Goal: Task Accomplishment & Management: Manage account settings

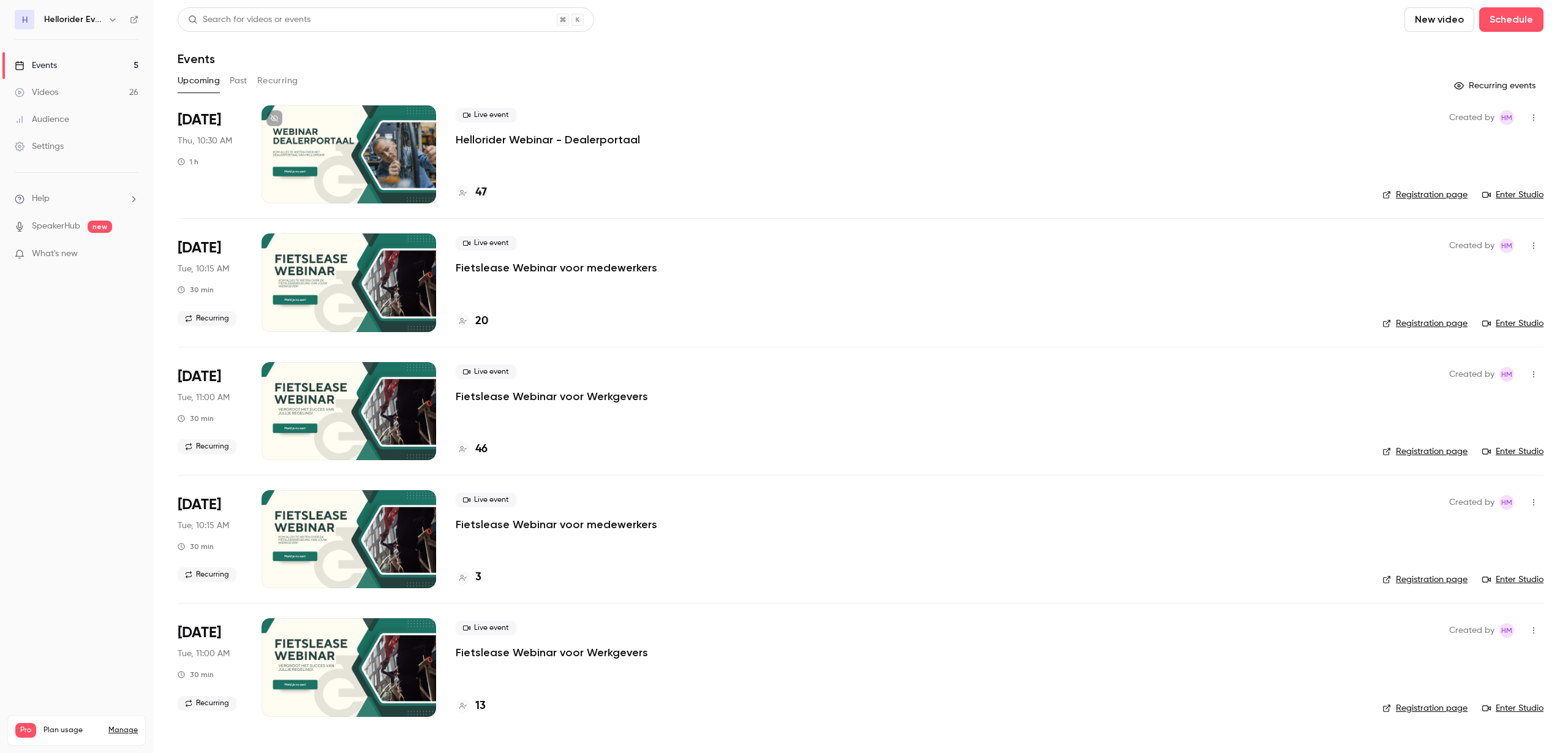
click at [233, 84] on button "Past" at bounding box center [239, 81] width 18 height 20
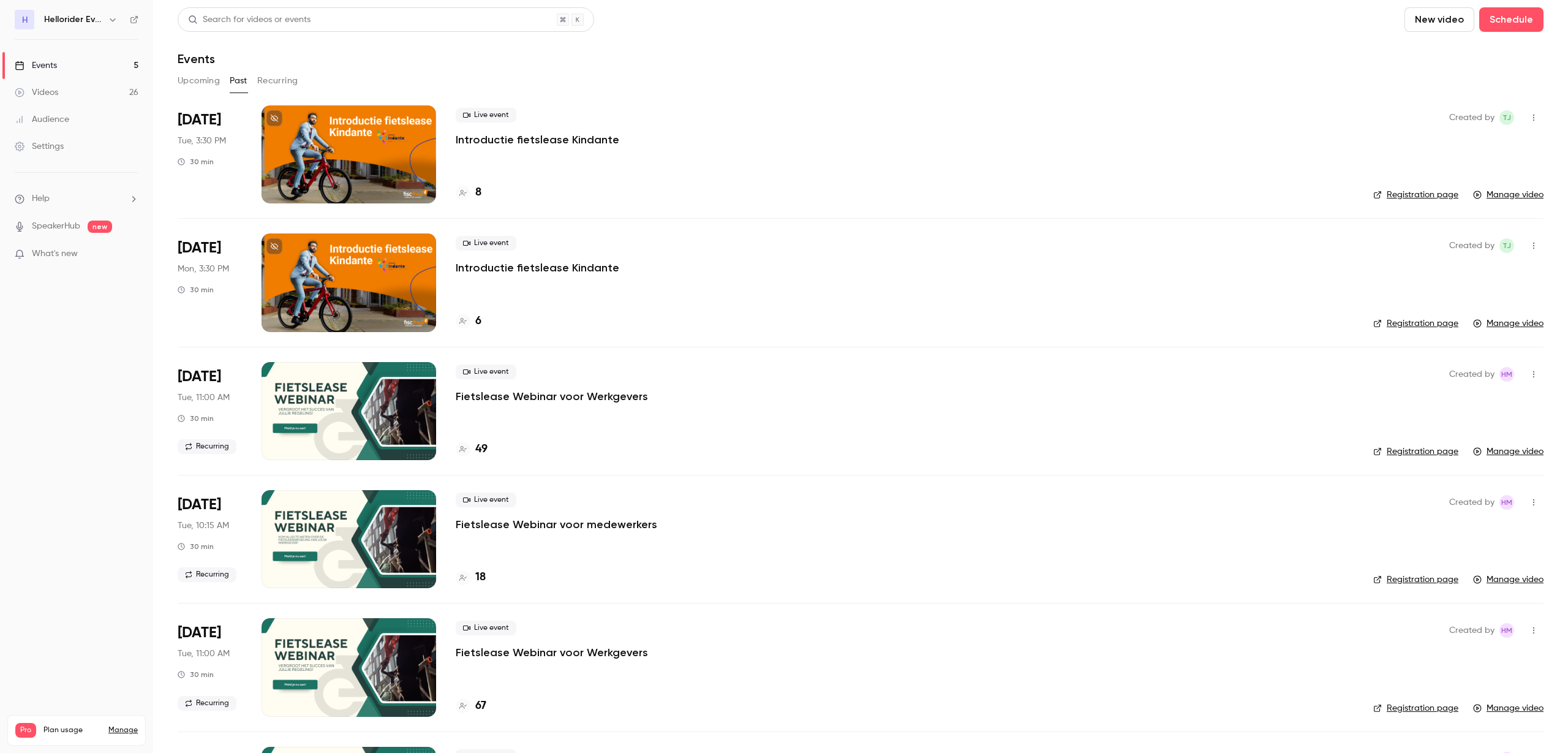
click at [194, 76] on button "Upcoming" at bounding box center [198, 81] width 43 height 20
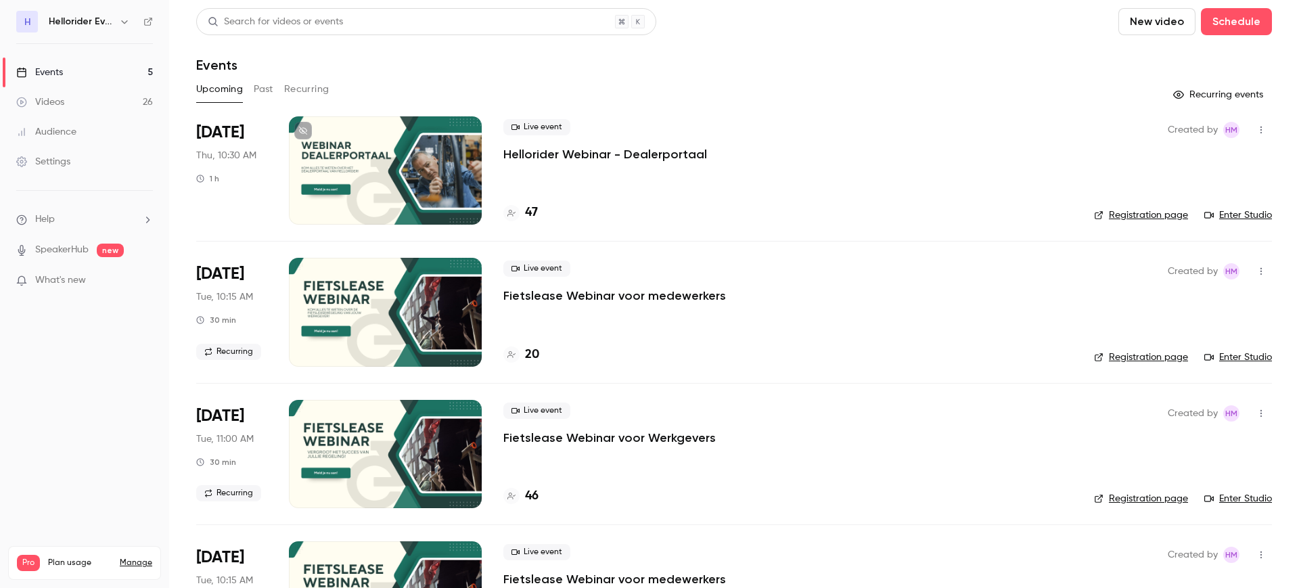
click at [690, 295] on p "Fietslease Webinar voor medewerkers" at bounding box center [614, 296] width 223 height 16
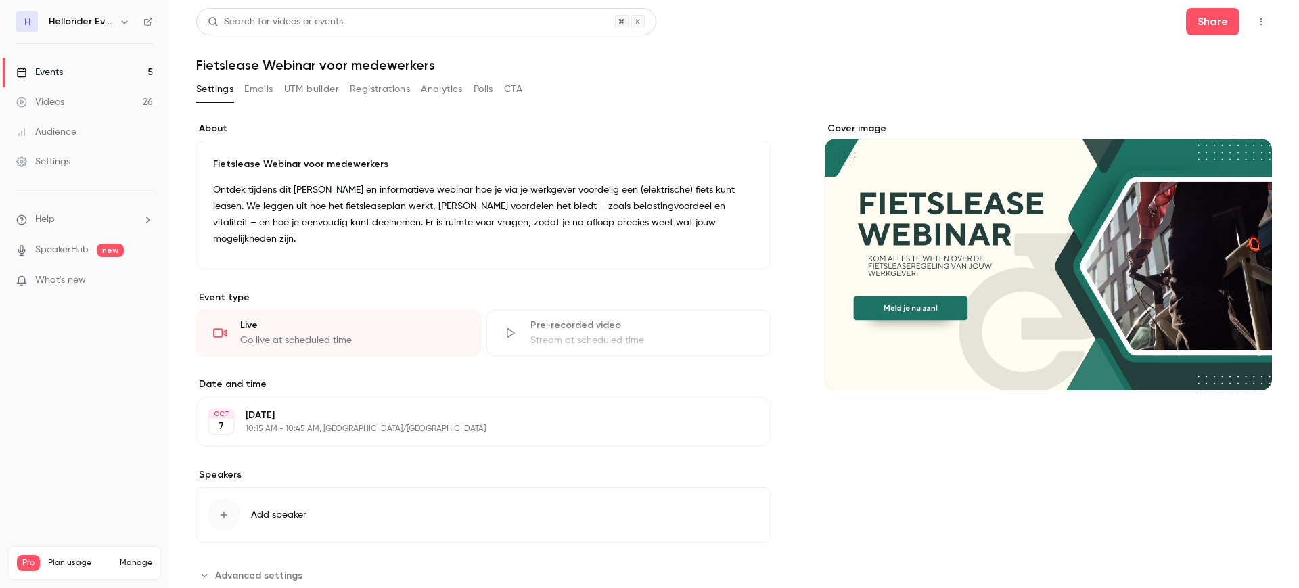
click at [1254, 18] on button "button" at bounding box center [1261, 22] width 22 height 22
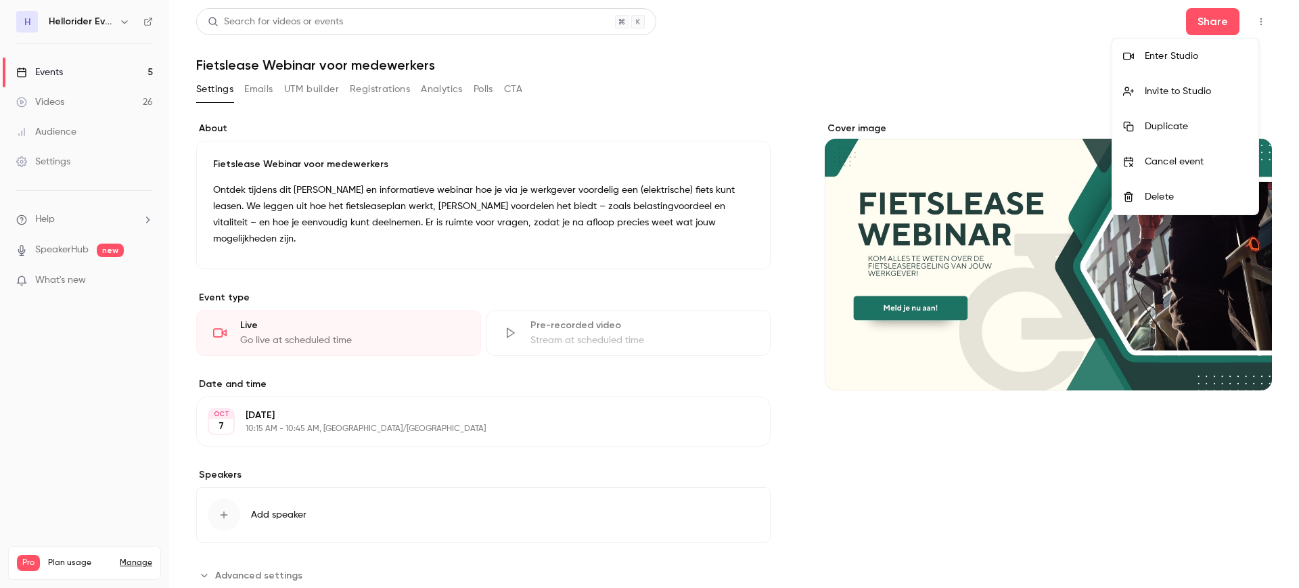
click at [1187, 56] on div "Enter Studio" at bounding box center [1196, 56] width 103 height 14
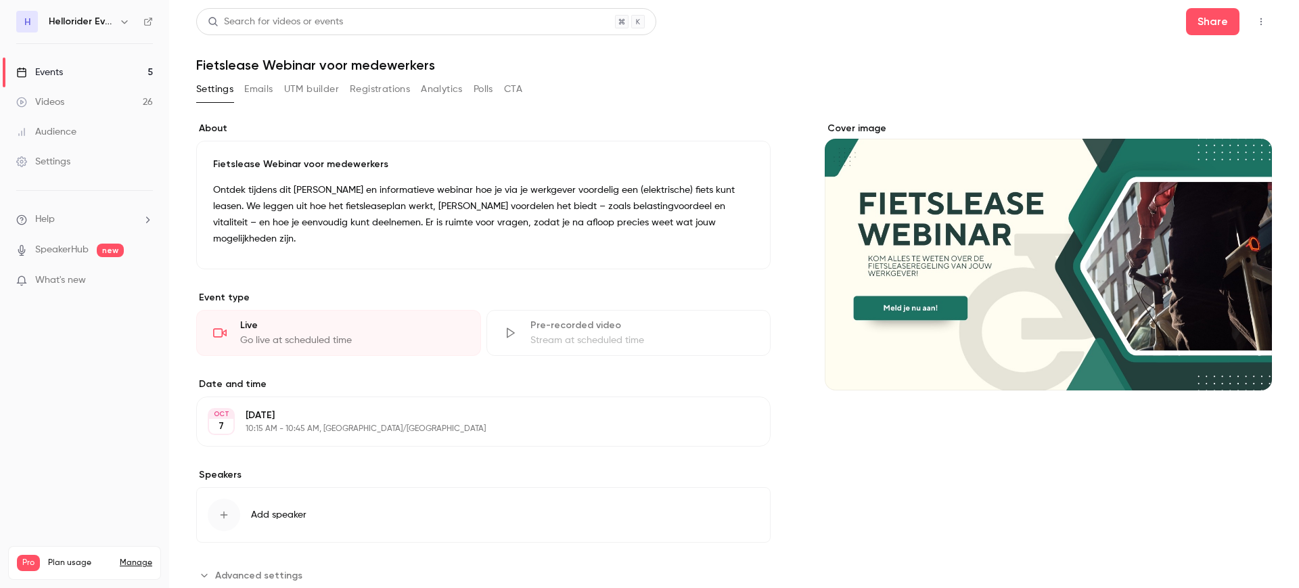
click at [85, 72] on link "Events 5" at bounding box center [84, 73] width 169 height 30
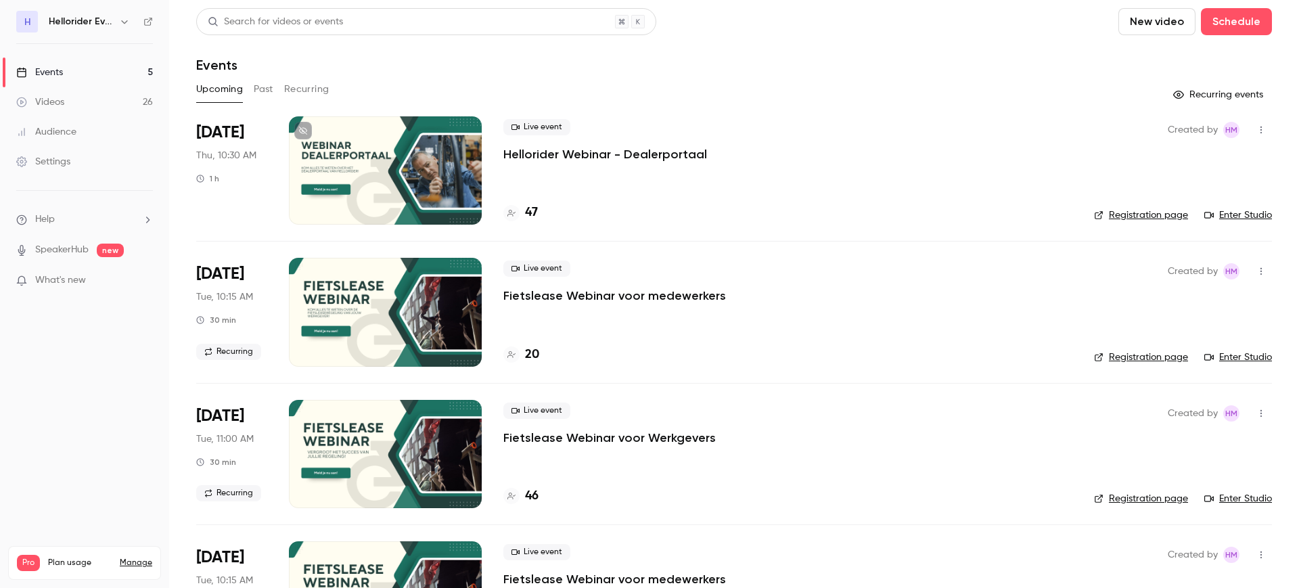
click at [631, 286] on div "Live event Fietslease Webinar voor medewerkers" at bounding box center [787, 282] width 569 height 43
click at [602, 298] on p "Fietslease Webinar voor medewerkers" at bounding box center [614, 296] width 223 height 16
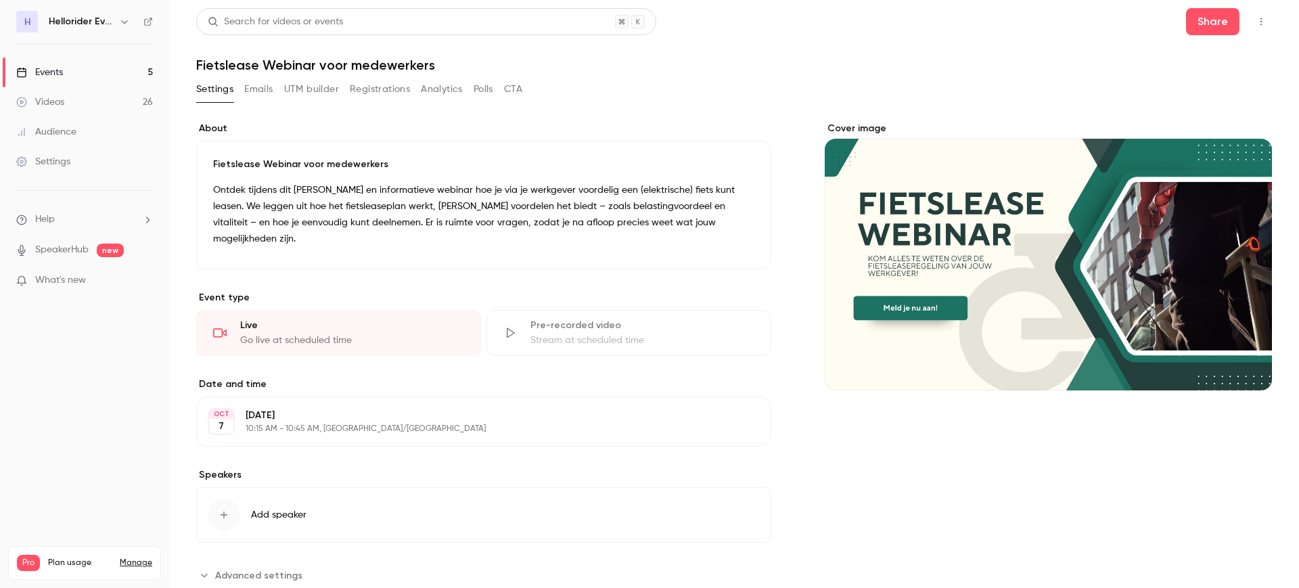
click at [388, 85] on button "Registrations" at bounding box center [380, 89] width 60 height 22
